Goal: Task Accomplishment & Management: Use online tool/utility

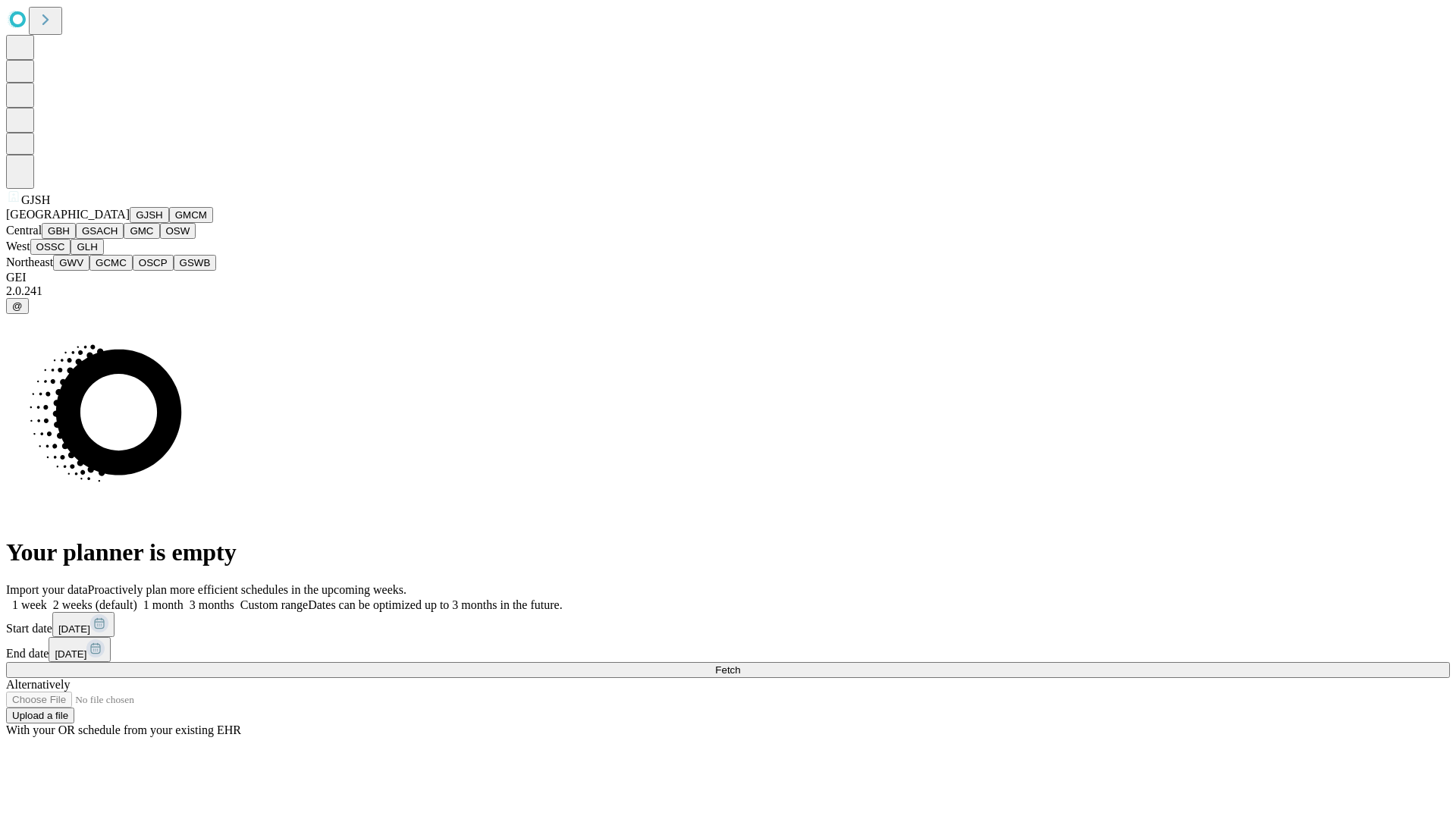
click at [130, 222] on button "GJSH" at bounding box center [149, 215] width 39 height 16
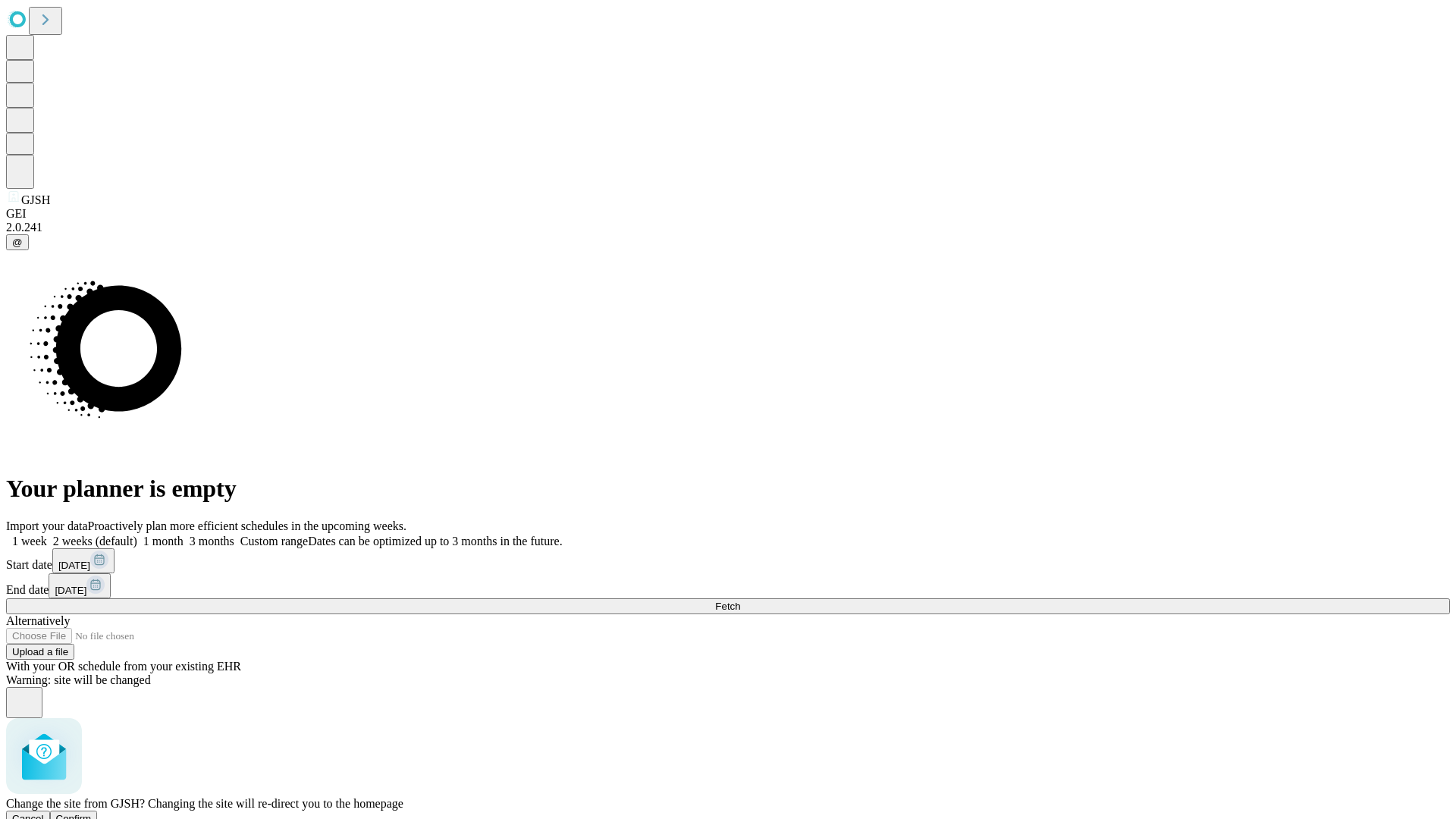
click at [92, 813] on span "Confirm" at bounding box center [73, 818] width 36 height 11
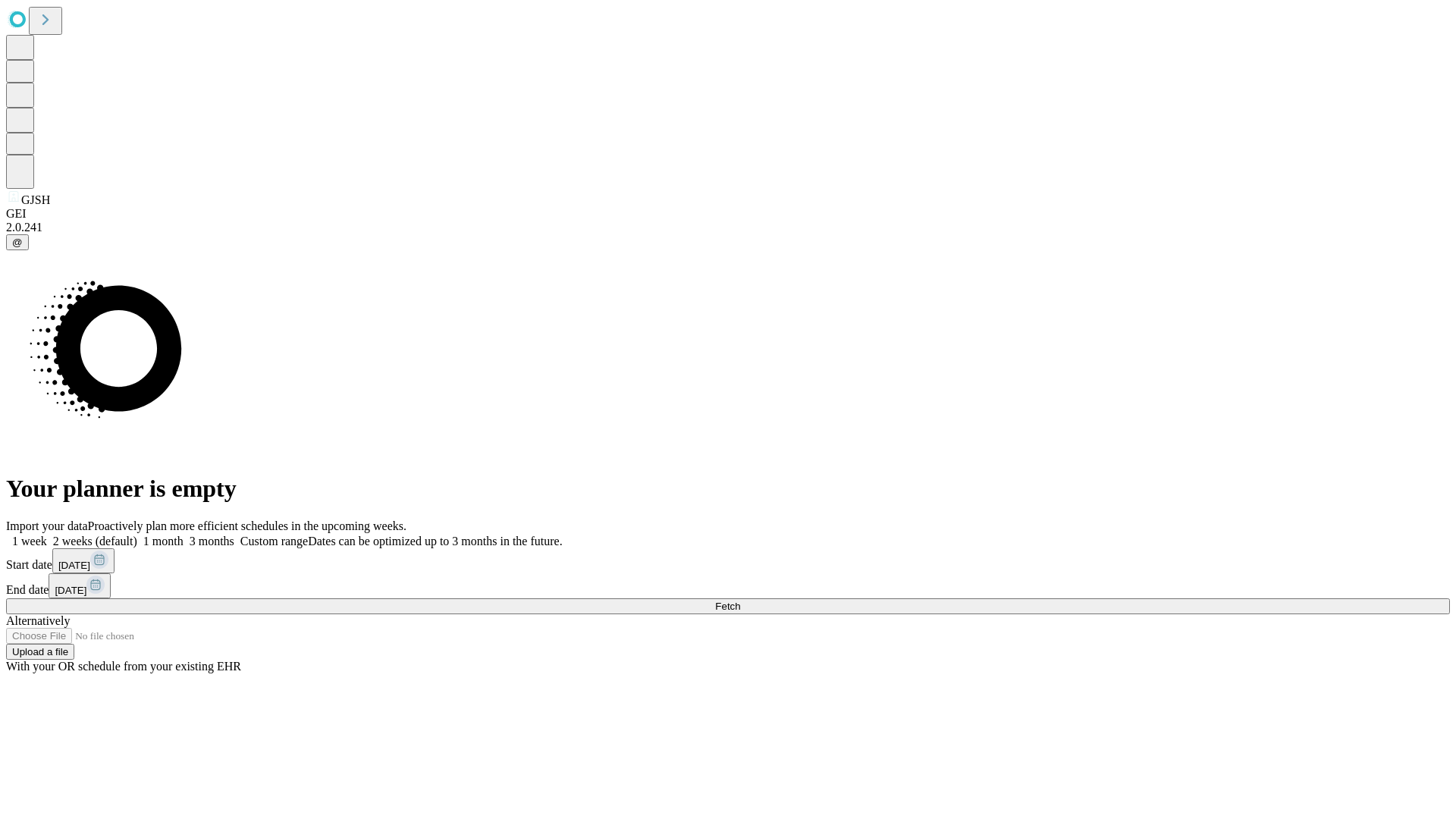
click at [183, 534] on label "1 month" at bounding box center [160, 541] width 46 height 13
click at [740, 600] on span "Fetch" at bounding box center [727, 606] width 25 height 11
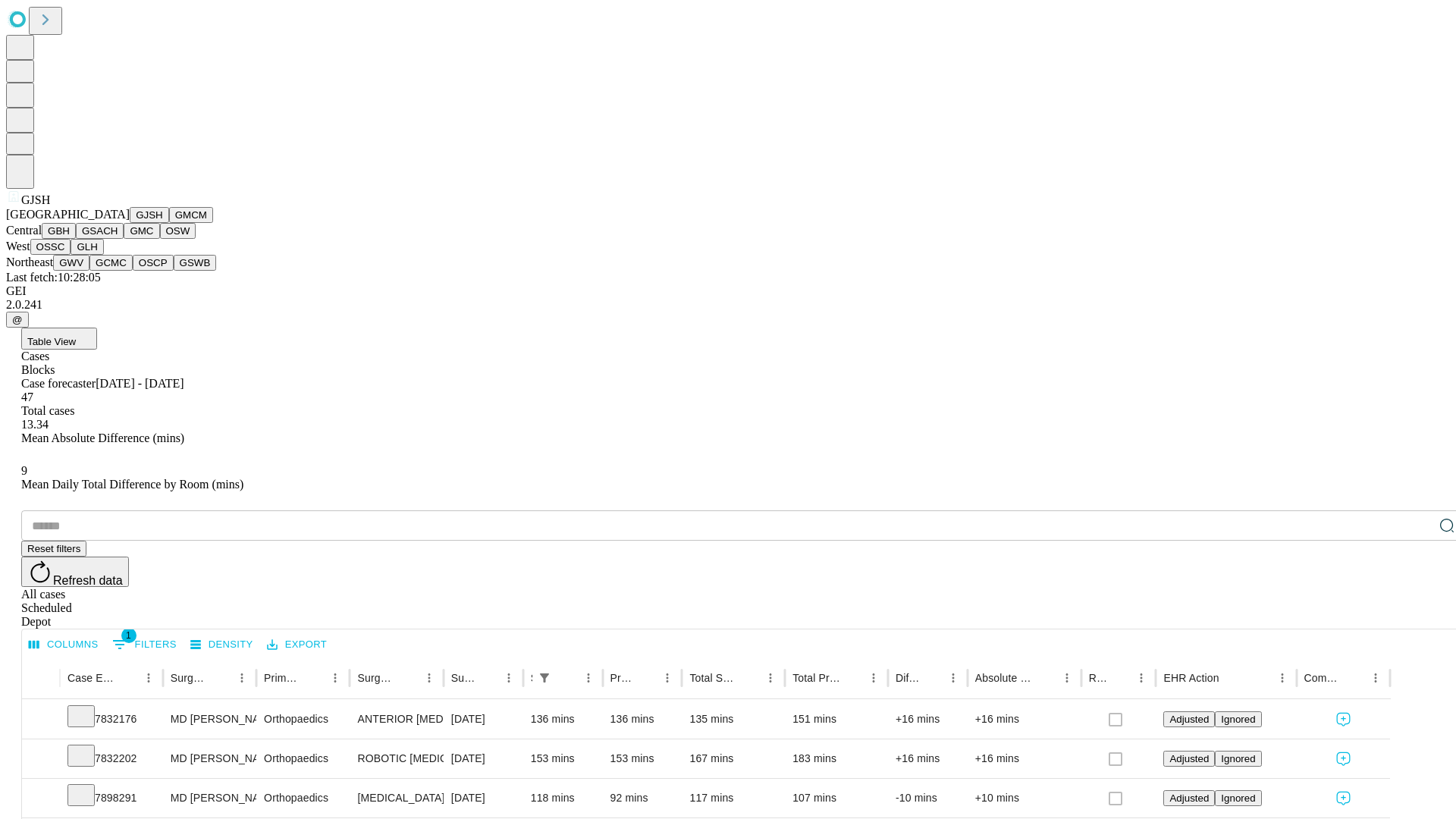
click at [169, 222] on button "GMCM" at bounding box center [191, 215] width 44 height 16
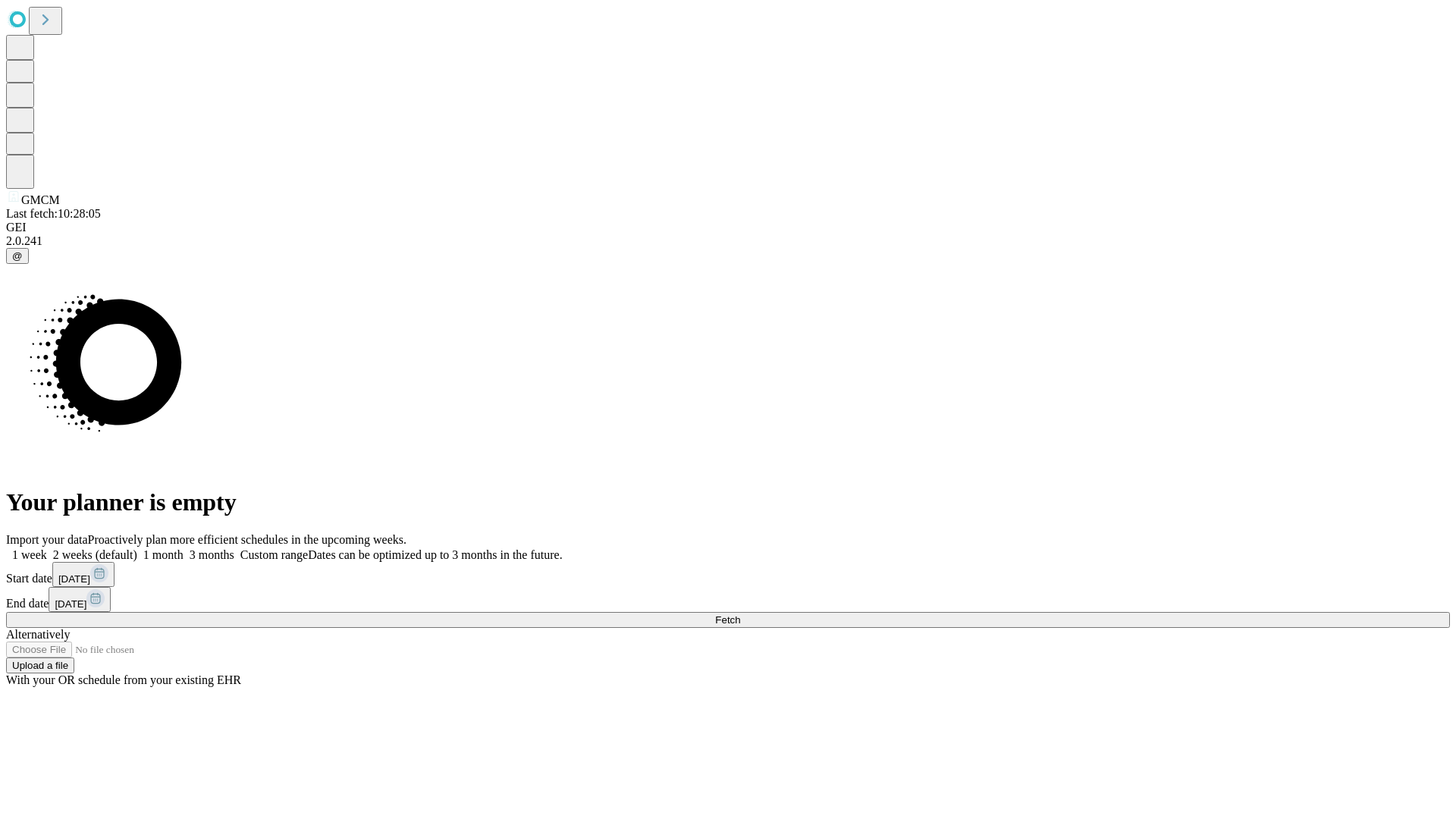
click at [183, 548] on label "1 month" at bounding box center [160, 554] width 46 height 13
click at [740, 614] on span "Fetch" at bounding box center [727, 620] width 25 height 11
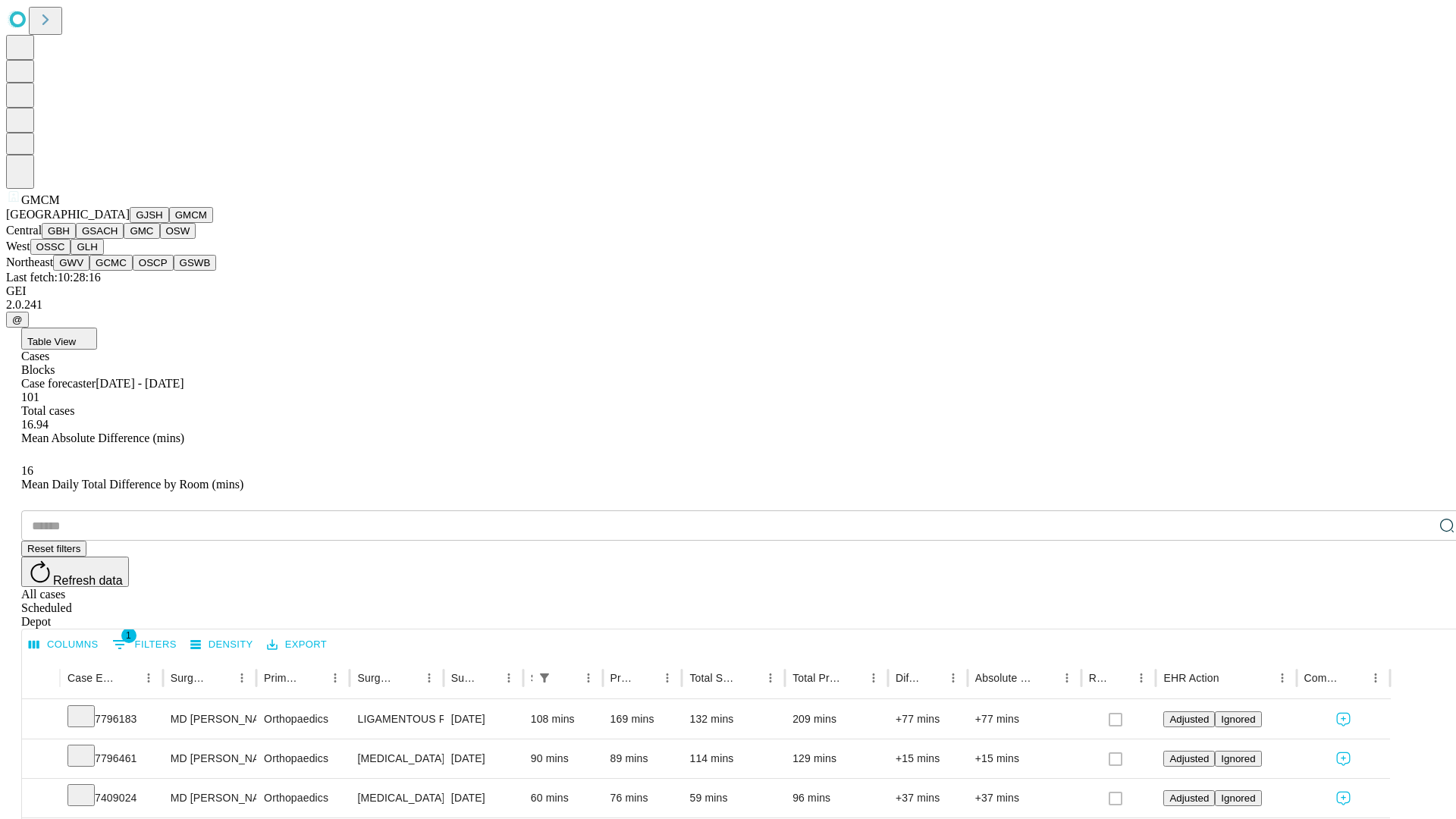
click at [76, 238] on button "GBH" at bounding box center [58, 230] width 34 height 16
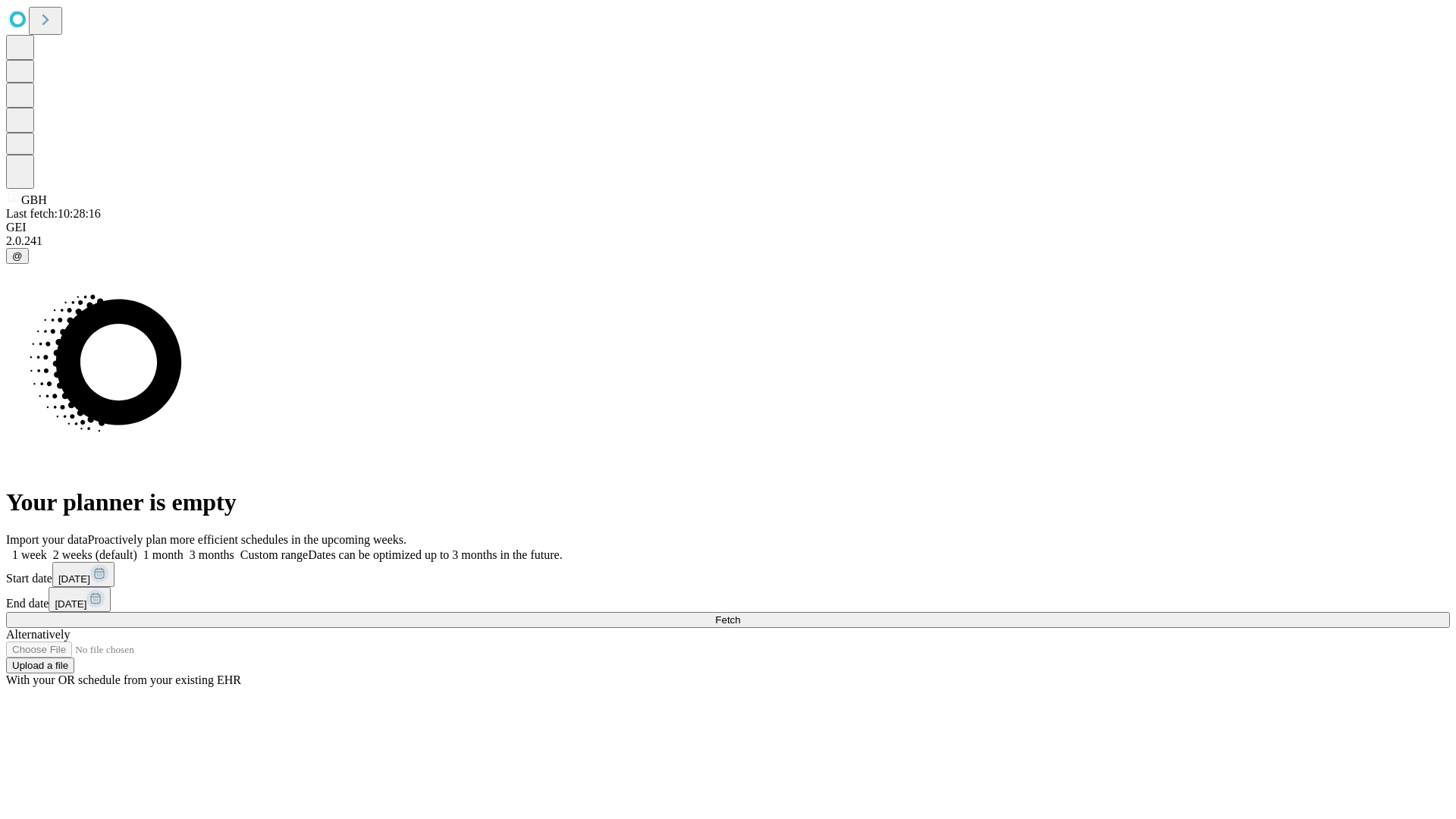
click at [183, 548] on label "1 month" at bounding box center [160, 554] width 46 height 13
click at [740, 614] on span "Fetch" at bounding box center [727, 620] width 25 height 11
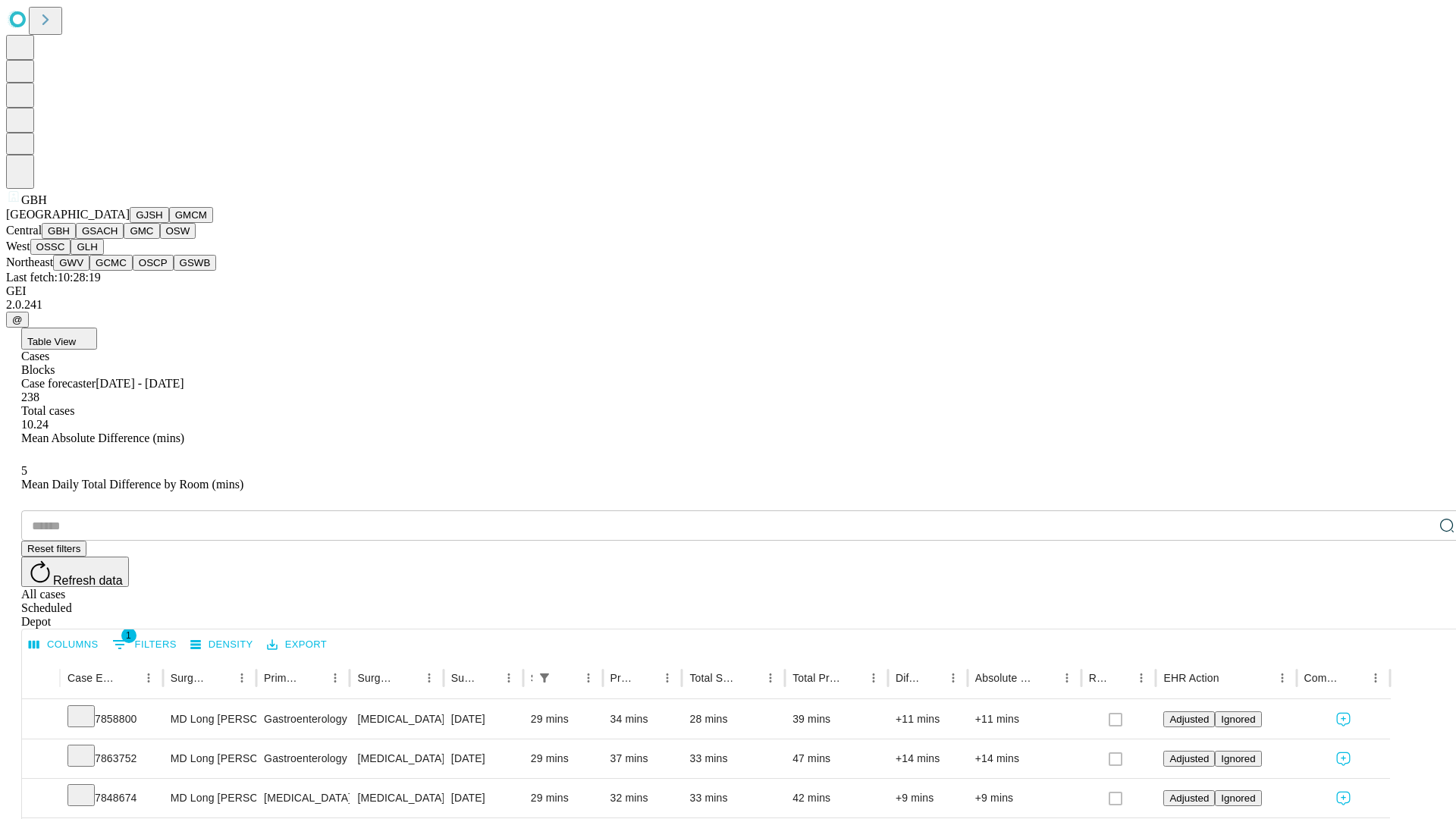
click at [117, 238] on button "GSACH" at bounding box center [100, 230] width 48 height 16
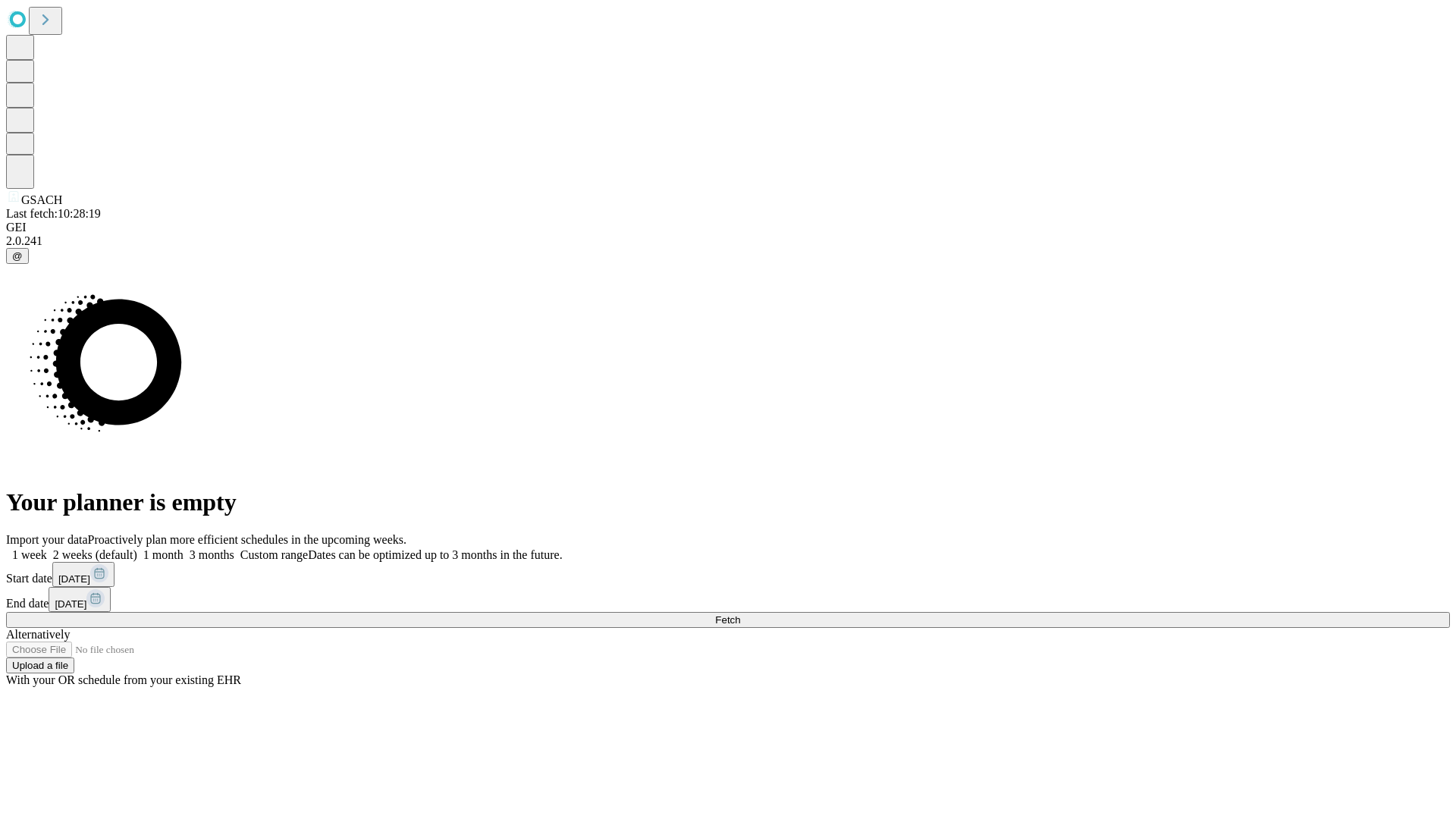
click at [183, 548] on label "1 month" at bounding box center [160, 554] width 46 height 13
click at [740, 614] on span "Fetch" at bounding box center [727, 620] width 25 height 11
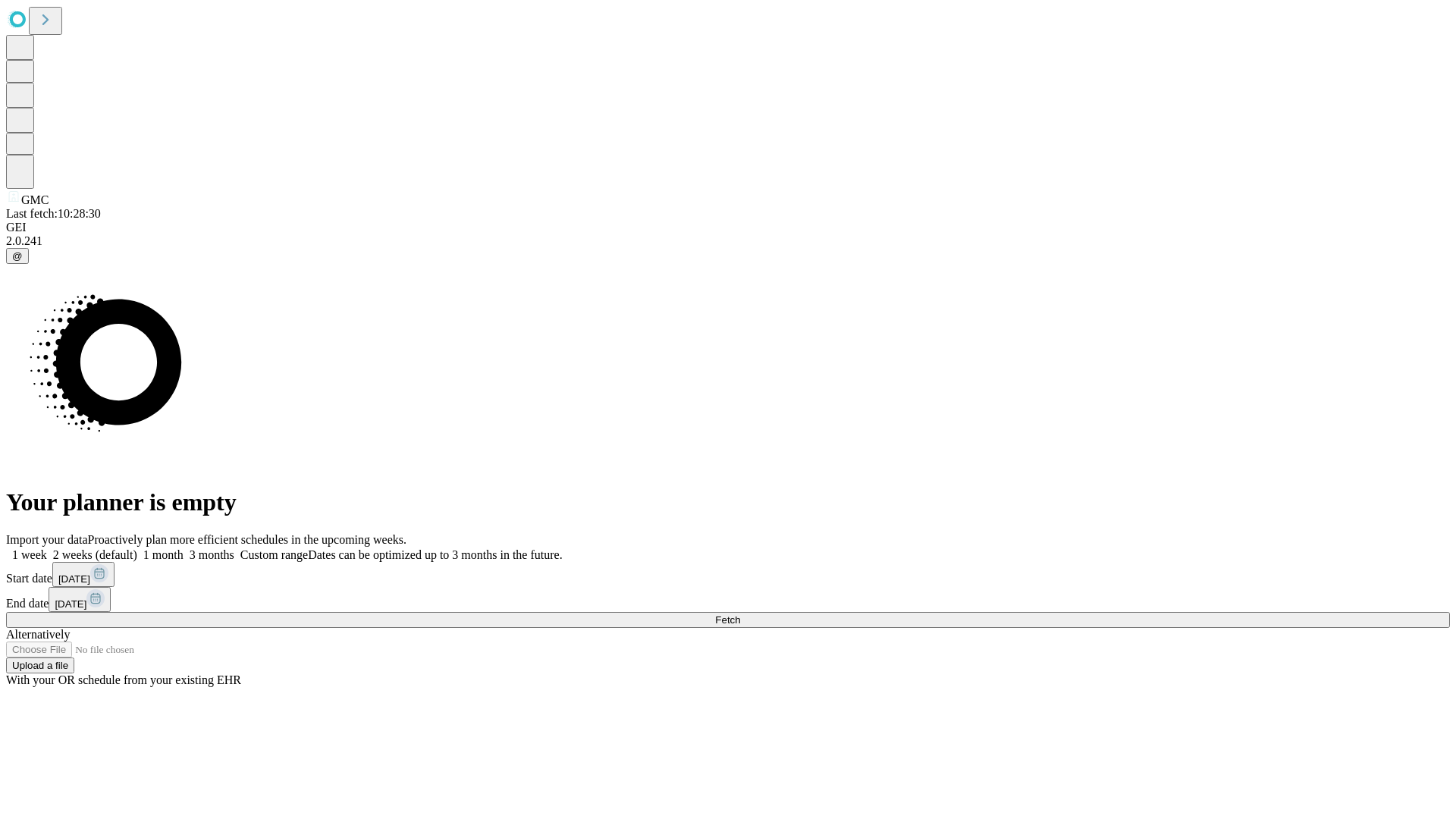
click at [183, 548] on label "1 month" at bounding box center [160, 554] width 46 height 13
click at [740, 614] on span "Fetch" at bounding box center [727, 620] width 25 height 11
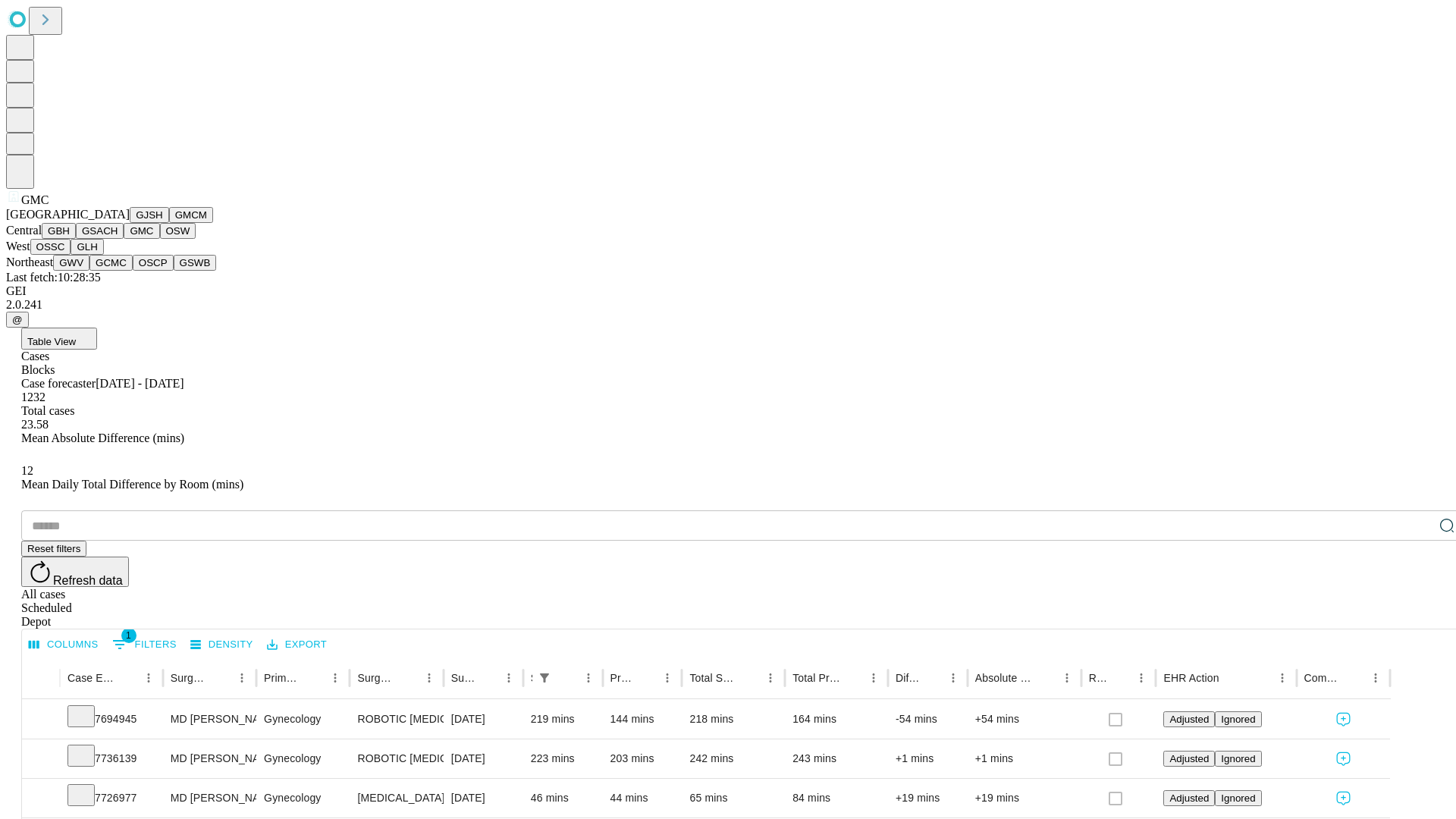
click at [160, 238] on button "OSW" at bounding box center [179, 230] width 37 height 16
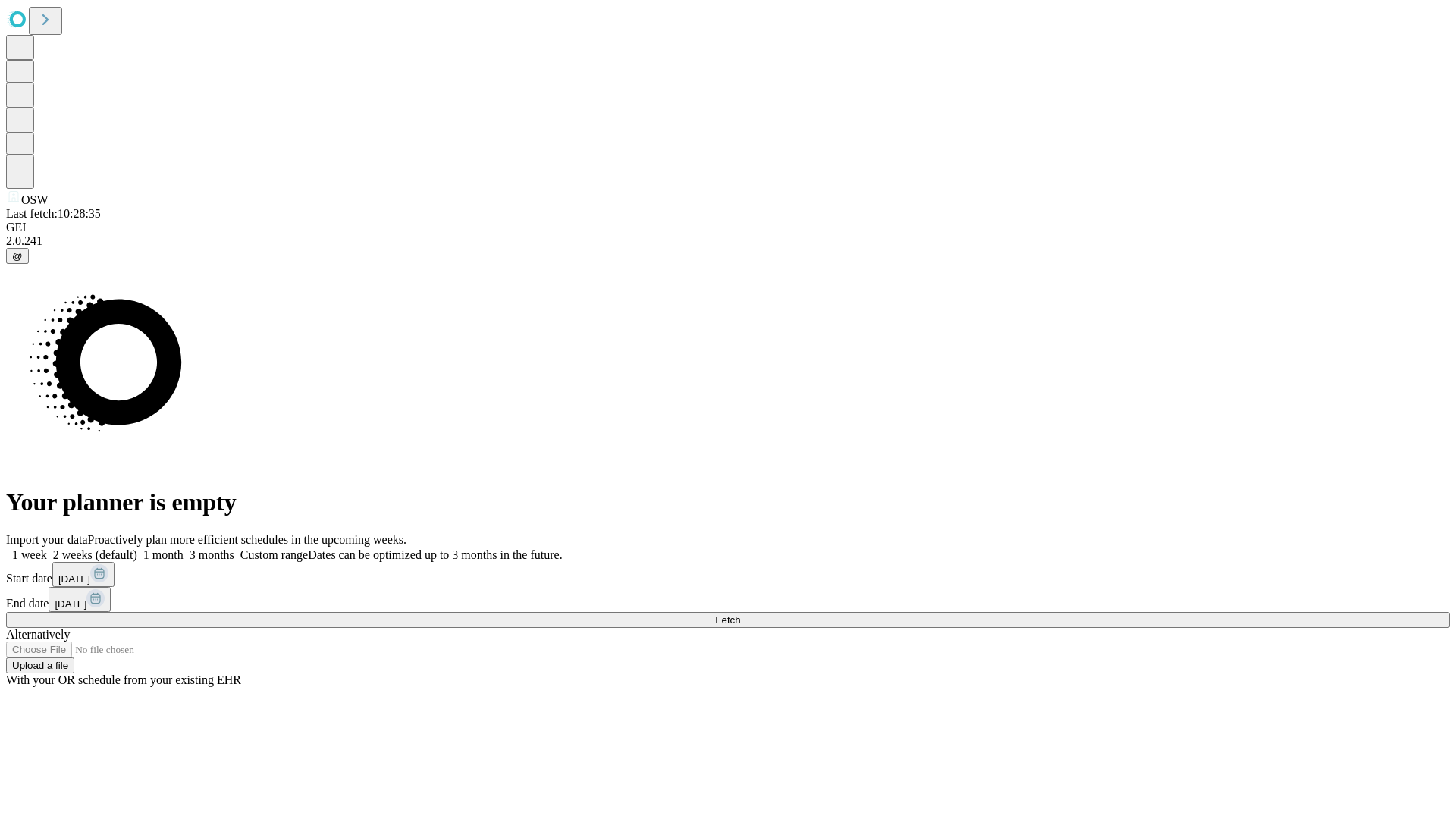
click at [183, 548] on label "1 month" at bounding box center [160, 554] width 46 height 13
click at [740, 614] on span "Fetch" at bounding box center [727, 620] width 25 height 11
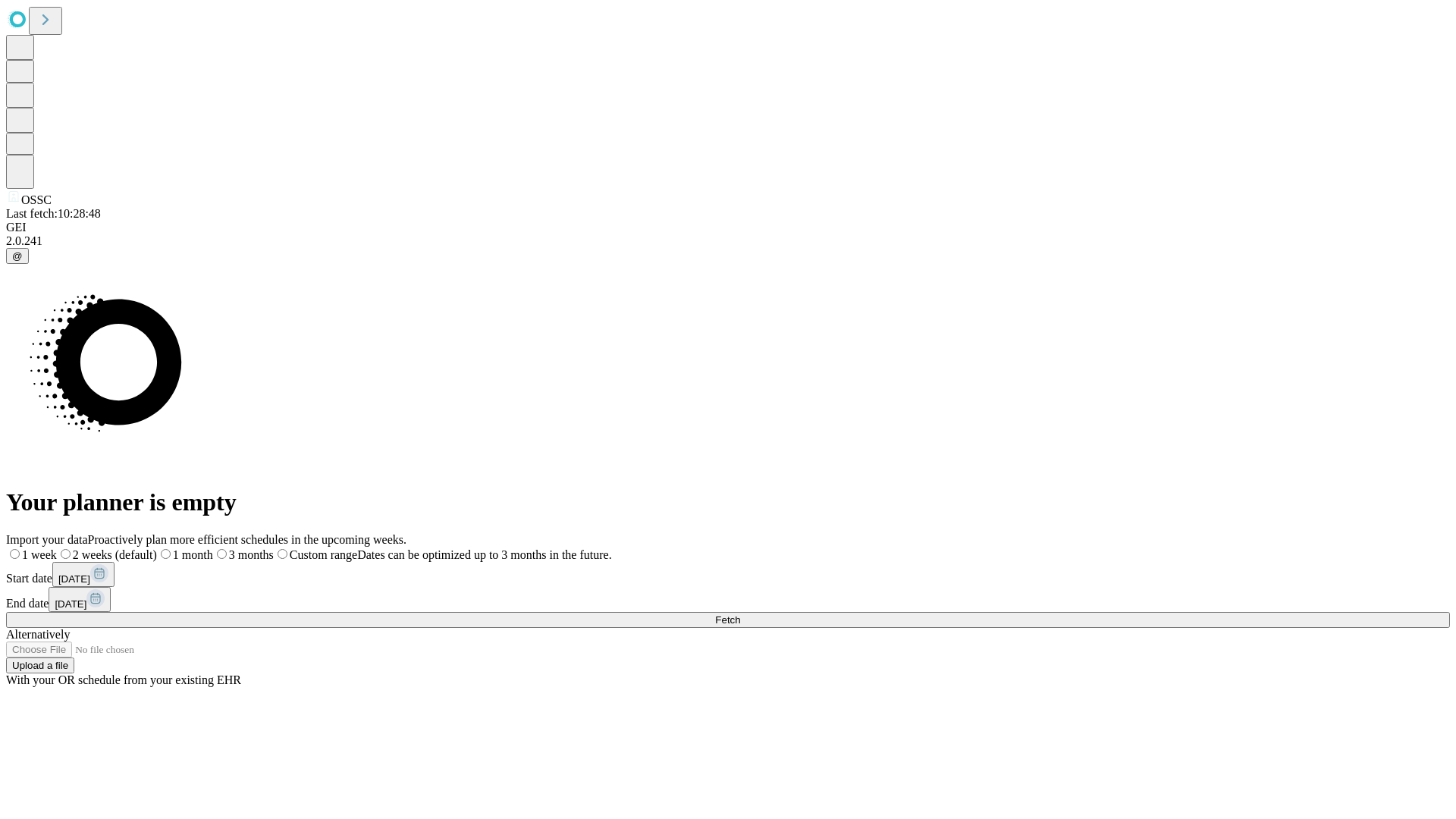
click at [740, 614] on span "Fetch" at bounding box center [727, 620] width 25 height 11
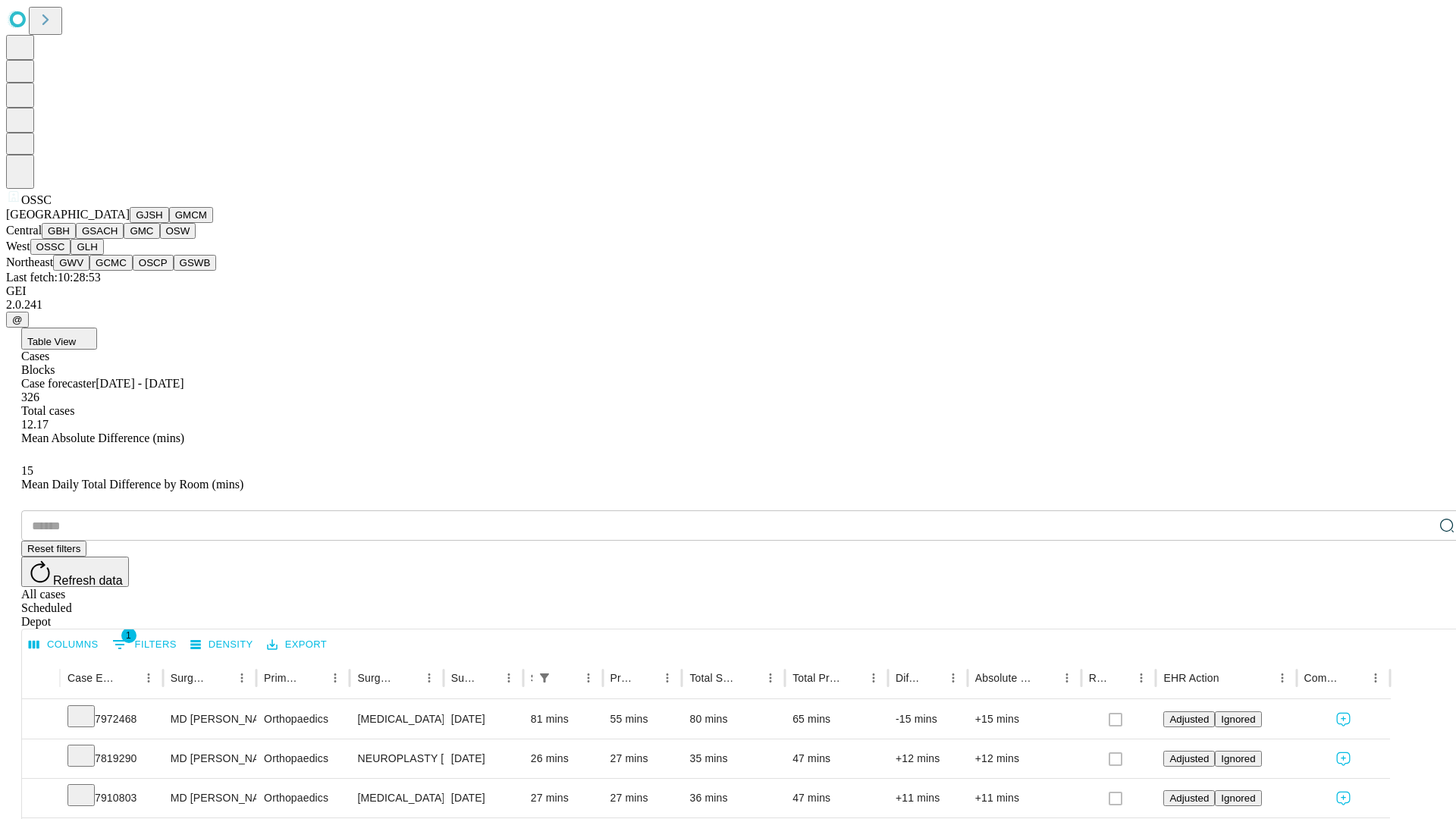
click at [103, 254] on button "GLH" at bounding box center [86, 246] width 33 height 16
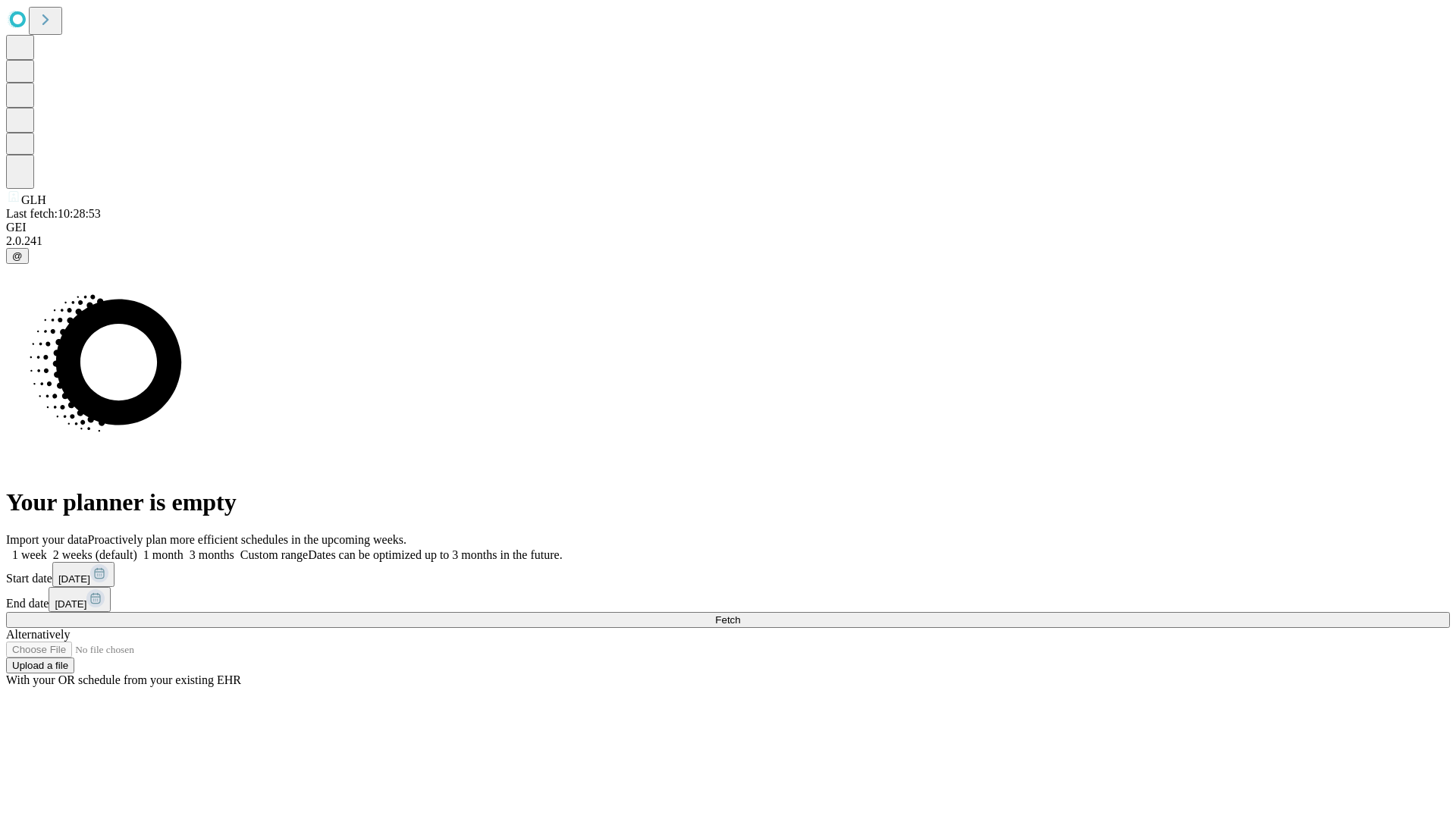
click at [183, 548] on label "1 month" at bounding box center [160, 554] width 46 height 13
click at [740, 614] on span "Fetch" at bounding box center [727, 620] width 25 height 11
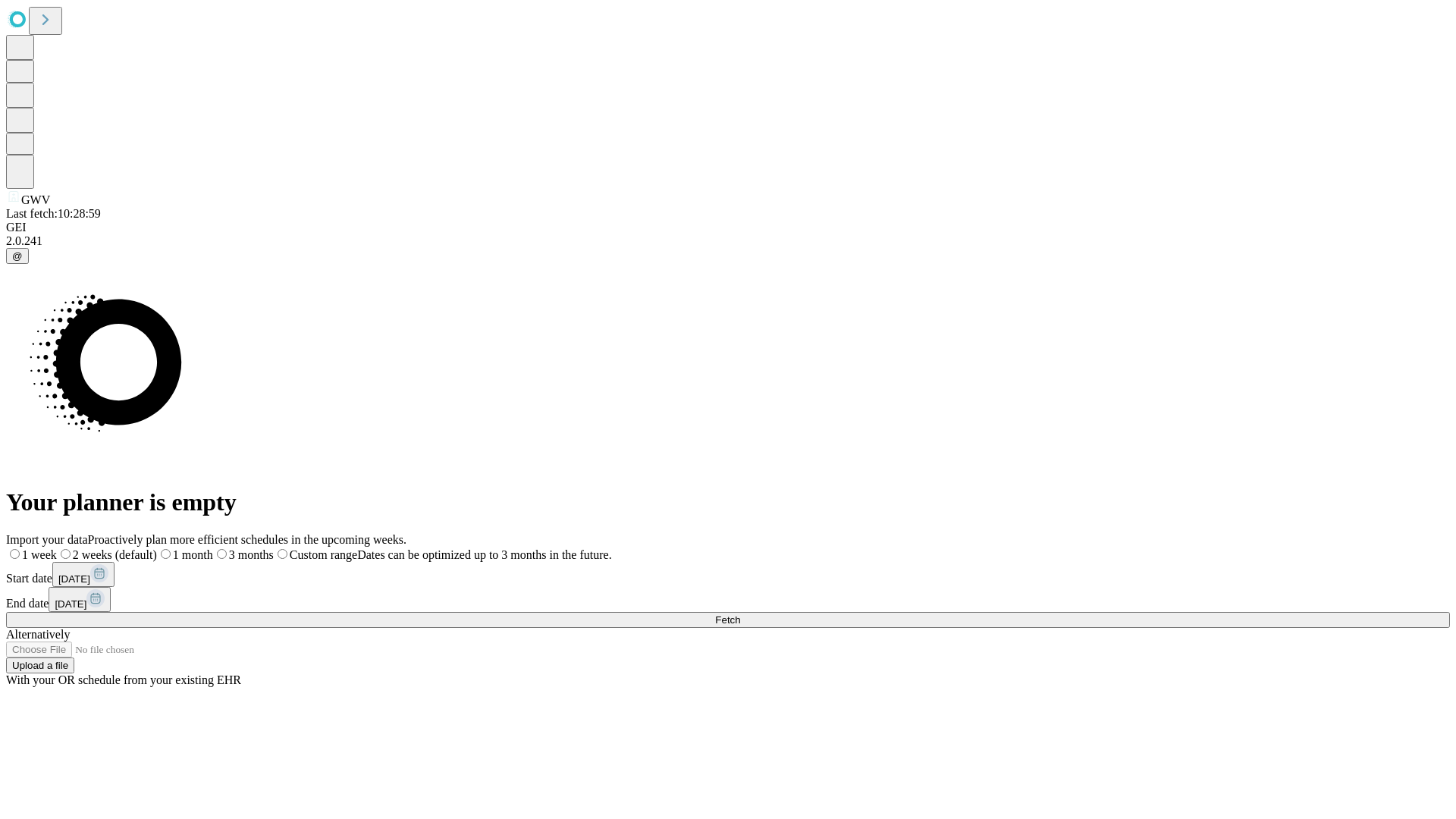
click at [740, 614] on span "Fetch" at bounding box center [727, 620] width 25 height 11
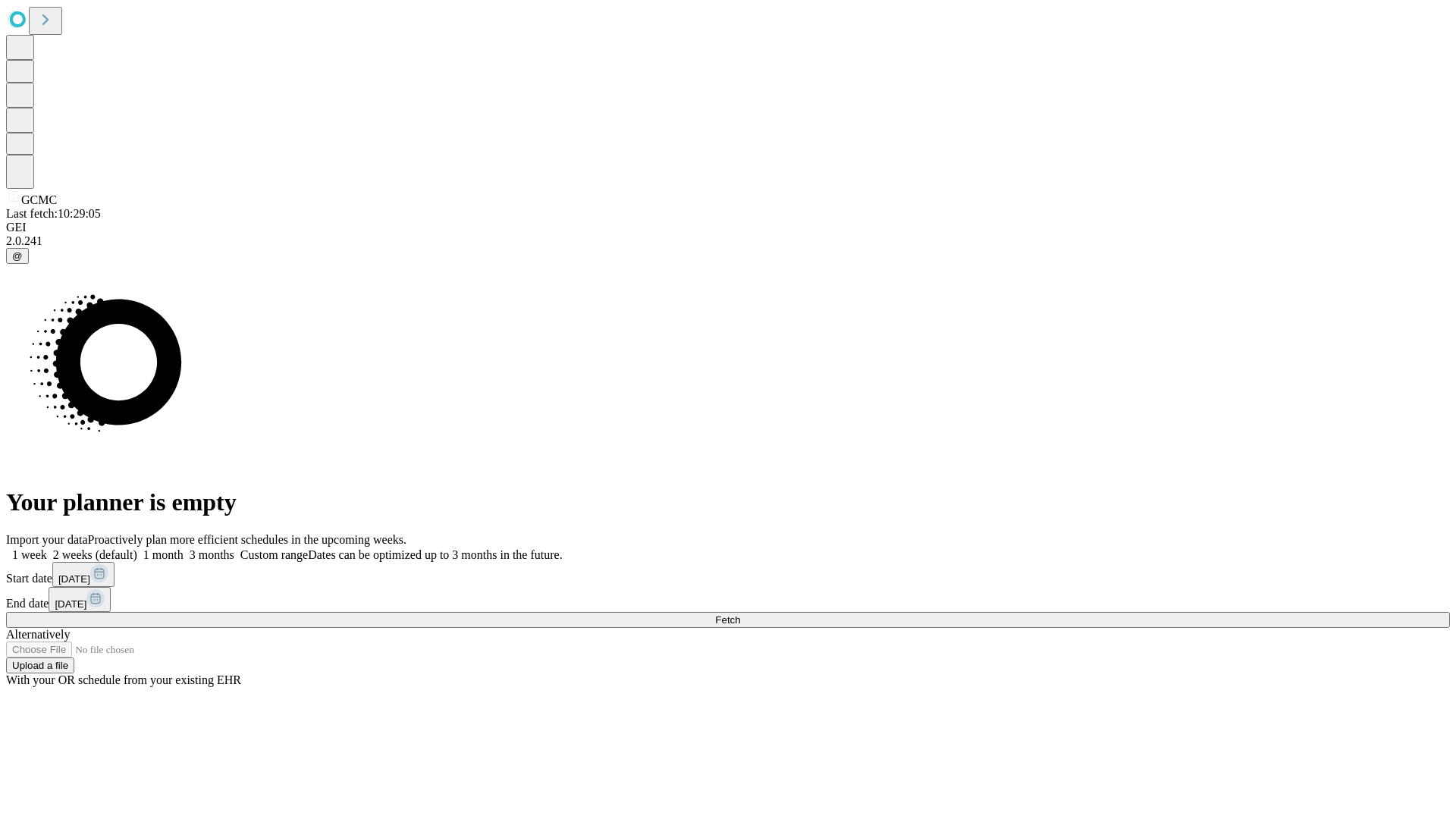
click at [183, 548] on label "1 month" at bounding box center [160, 554] width 46 height 13
click at [740, 614] on span "Fetch" at bounding box center [727, 620] width 25 height 11
